Goal: Find specific page/section: Find specific page/section

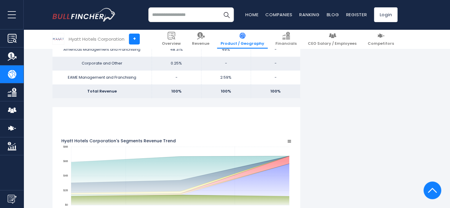
scroll to position [452, 0]
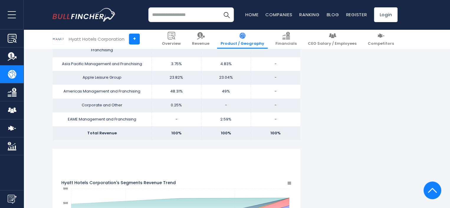
click at [172, 17] on input "search" at bounding box center [190, 14] width 85 height 15
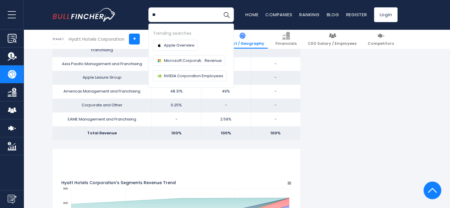
type input "*"
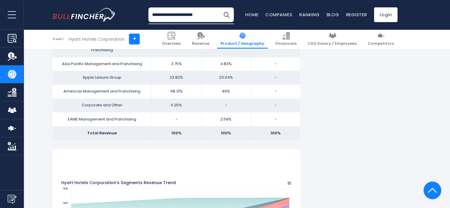
type input "**********"
click at [219, 7] on button "Search" at bounding box center [226, 14] width 15 height 15
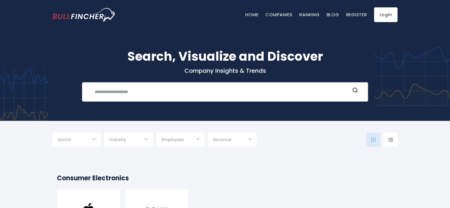
click at [174, 96] on input "text" at bounding box center [220, 91] width 259 height 11
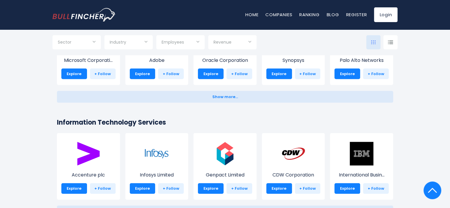
scroll to position [560, 0]
